Goal: Task Accomplishment & Management: Use online tool/utility

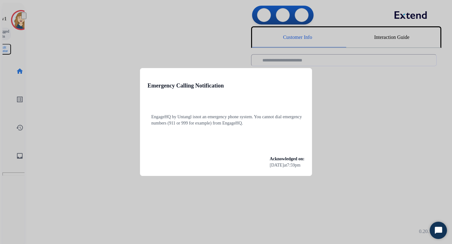
click at [148, 80] on div "Emergency Calling Notification EngageHQ by Untangl is not an emergency phone sy…" at bounding box center [226, 122] width 172 height 108
click at [81, 101] on div at bounding box center [226, 122] width 452 height 244
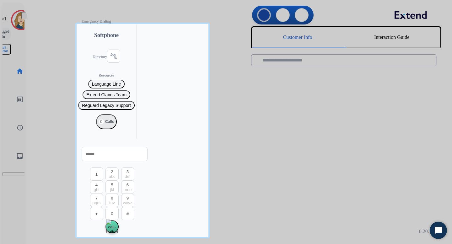
click at [60, 99] on div at bounding box center [226, 122] width 452 height 244
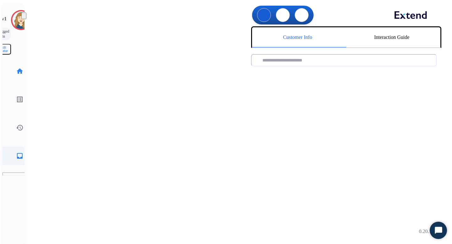
click at [16, 152] on mat-icon "inbox" at bounding box center [20, 156] width 8 height 8
select select "**********"
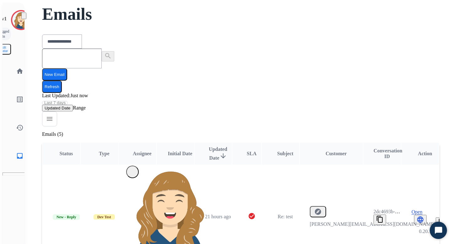
scroll to position [46, 0]
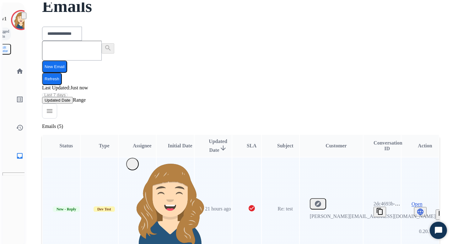
click at [415, 202] on span "Open" at bounding box center [417, 205] width 11 height 6
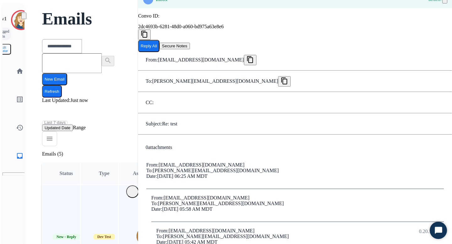
scroll to position [0, 0]
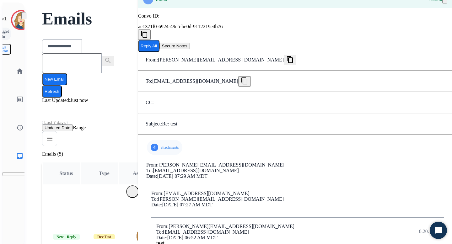
click at [151, 140] on div "4 attachments" at bounding box center [164, 147] width 35 height 15
